Goal: Task Accomplishment & Management: Manage account settings

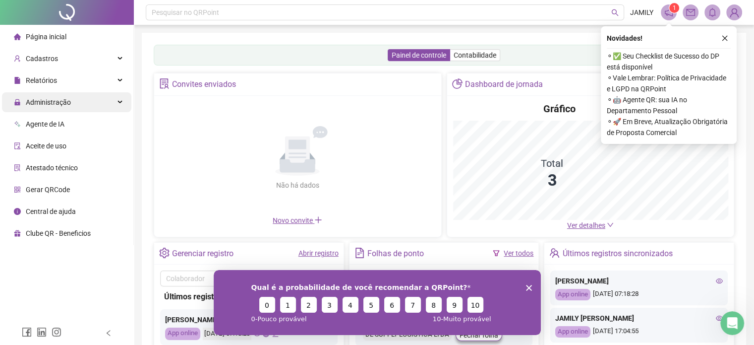
click at [80, 101] on div "Administração" at bounding box center [66, 102] width 129 height 20
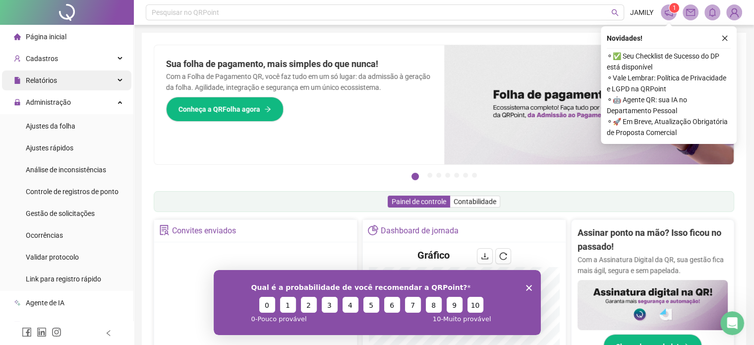
click at [119, 80] on icon at bounding box center [121, 80] width 5 height 0
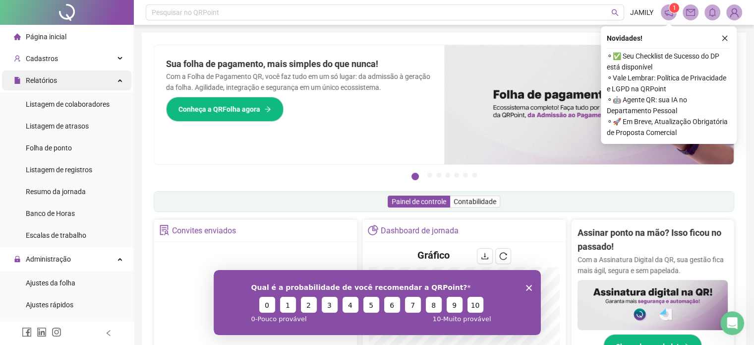
click at [119, 79] on icon at bounding box center [121, 79] width 5 height 0
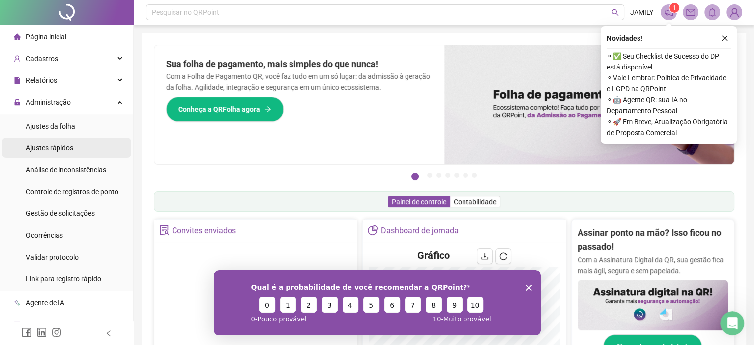
click at [77, 147] on li "Ajustes rápidos" at bounding box center [66, 148] width 129 height 20
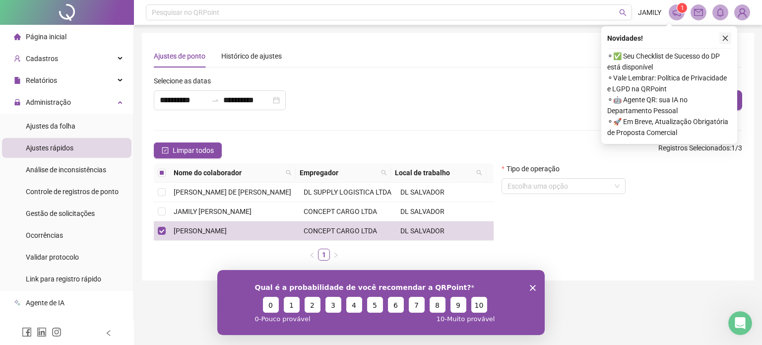
click at [720, 38] on button "button" at bounding box center [725, 38] width 12 height 12
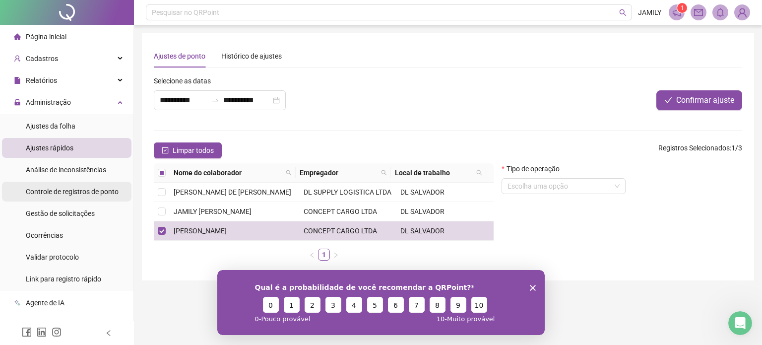
click at [85, 188] on span "Controle de registros de ponto" at bounding box center [72, 191] width 93 height 8
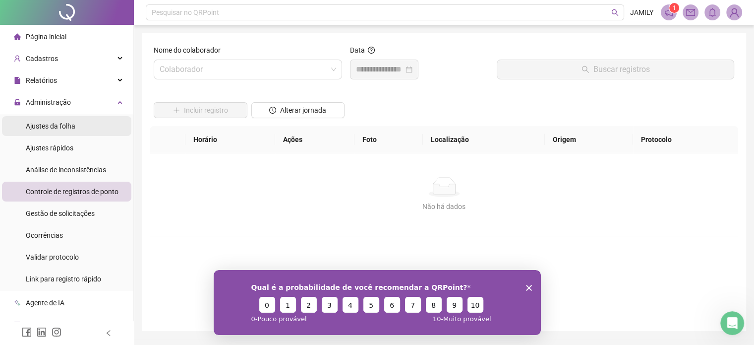
click at [104, 118] on li "Ajustes da folha" at bounding box center [66, 126] width 129 height 20
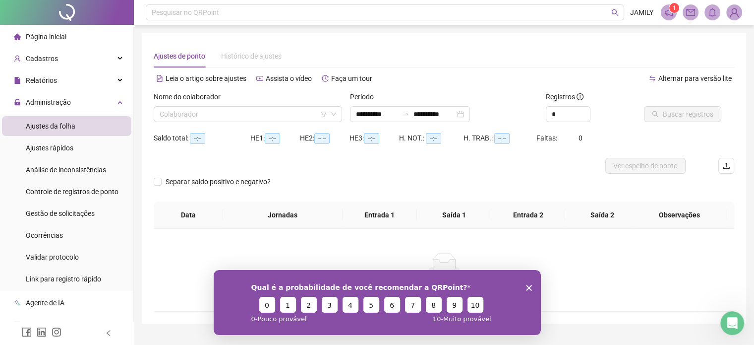
type input "**********"
click at [216, 122] on div "Colaborador" at bounding box center [248, 114] width 188 height 16
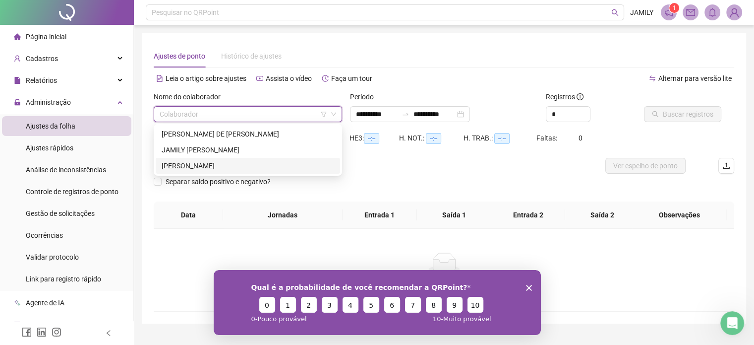
click at [214, 162] on div "[PERSON_NAME]" at bounding box center [248, 165] width 173 height 11
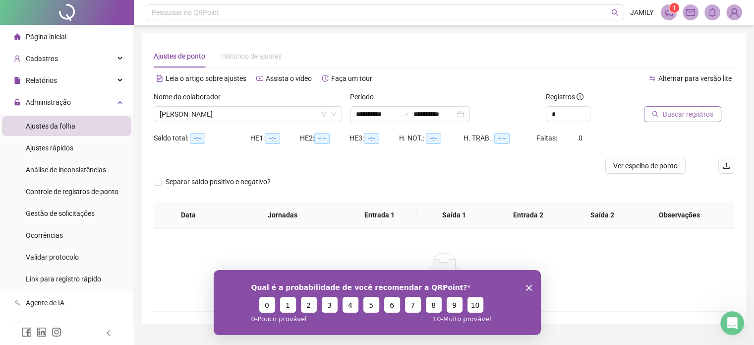
click at [683, 113] on span "Buscar registros" at bounding box center [688, 114] width 51 height 11
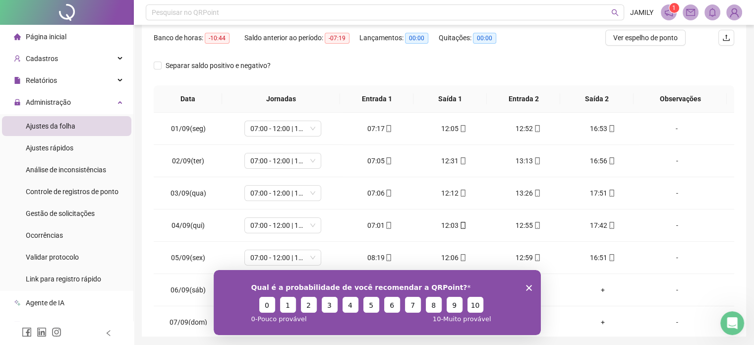
scroll to position [162, 0]
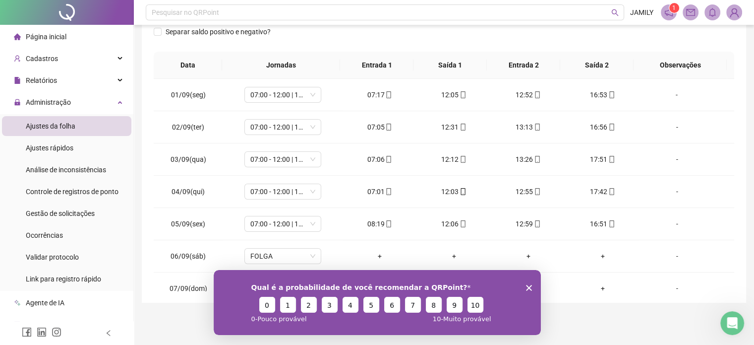
click at [525, 287] on div "Qual é a probabilidade de você recomendar a QRPoint? 0 1 2 3 4 5 6 7 8 9 10 0 -…" at bounding box center [376, 301] width 327 height 65
click at [529, 287] on polygon "Encerrar pesquisa" at bounding box center [529, 287] width 6 height 6
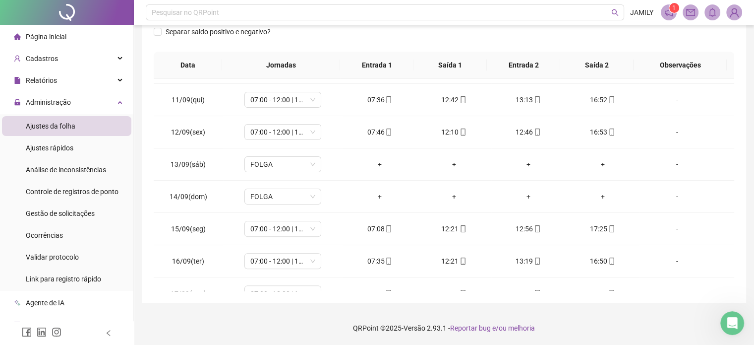
scroll to position [334, 0]
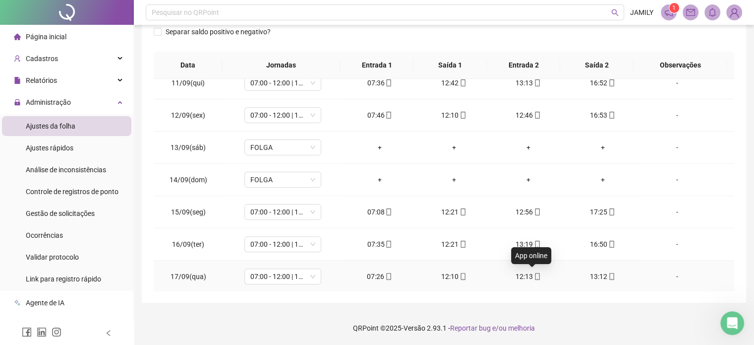
click at [534, 273] on icon "mobile" at bounding box center [537, 276] width 7 height 7
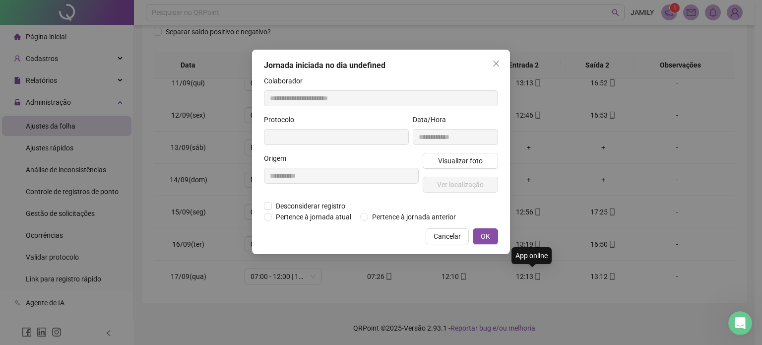
type input "**********"
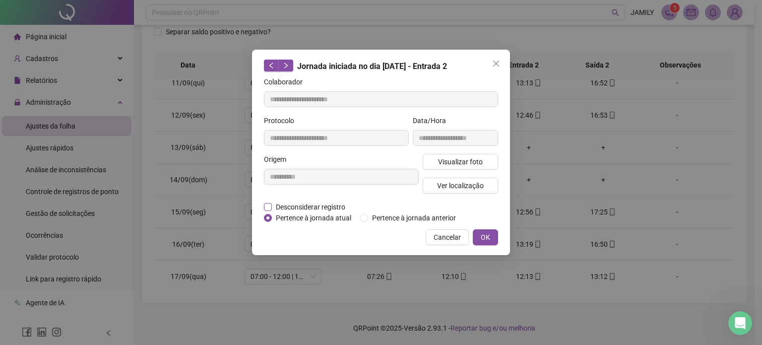
click at [332, 206] on span "Desconsiderar registro" at bounding box center [310, 206] width 77 height 11
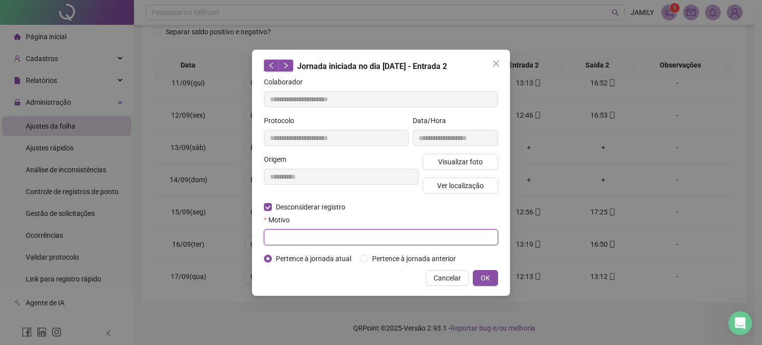
click at [328, 239] on input "text" at bounding box center [381, 237] width 234 height 16
type input "**********"
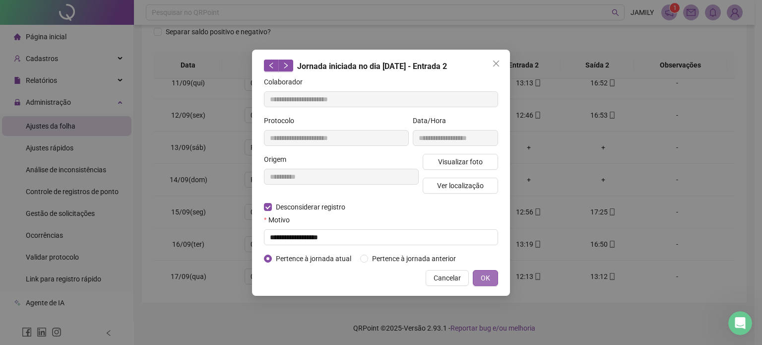
click at [492, 282] on button "OK" at bounding box center [485, 278] width 25 height 16
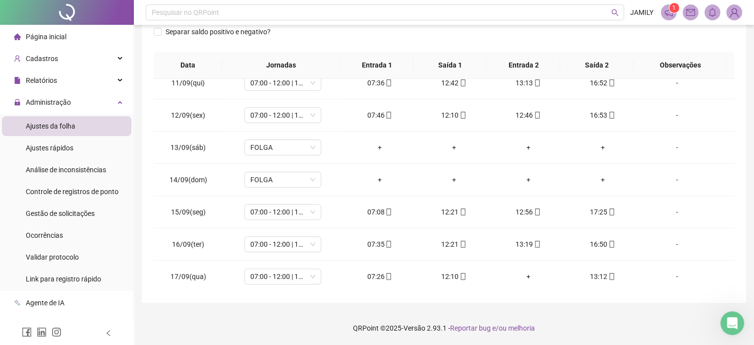
click at [57, 128] on span "Ajustes da folha" at bounding box center [51, 126] width 50 height 8
click at [119, 80] on icon at bounding box center [121, 80] width 5 height 0
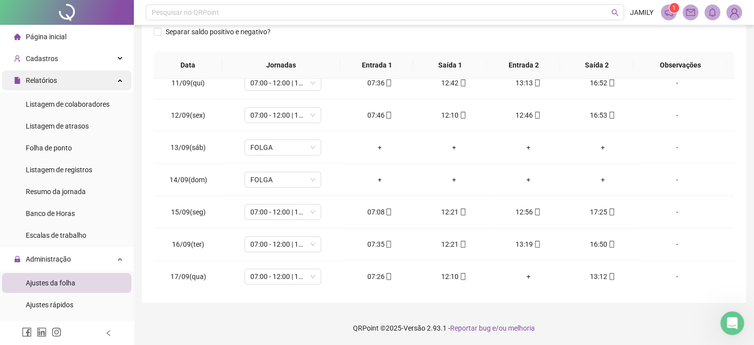
click at [114, 79] on div "Relatórios" at bounding box center [66, 80] width 129 height 20
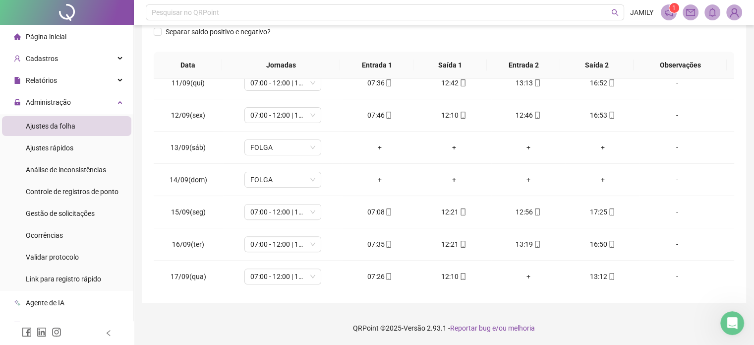
click at [82, 134] on li "Ajustes da folha" at bounding box center [66, 126] width 129 height 20
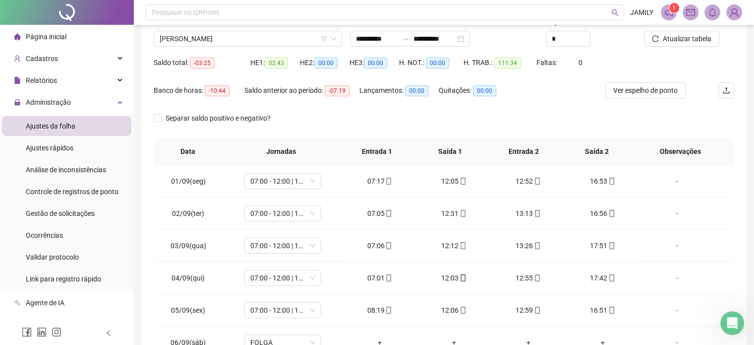
scroll to position [26, 0]
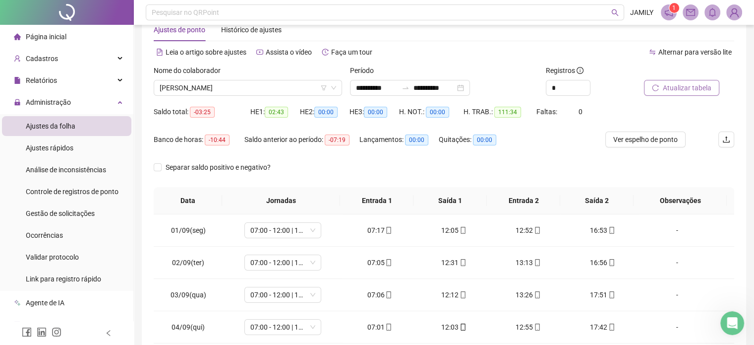
click at [684, 89] on span "Atualizar tabela" at bounding box center [687, 87] width 49 height 11
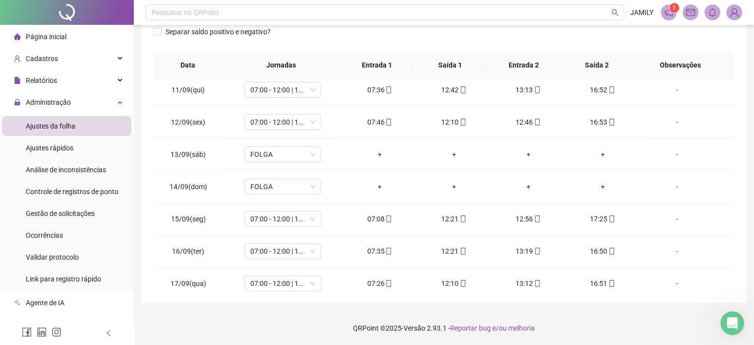
scroll to position [334, 0]
